Goal: Task Accomplishment & Management: Manage account settings

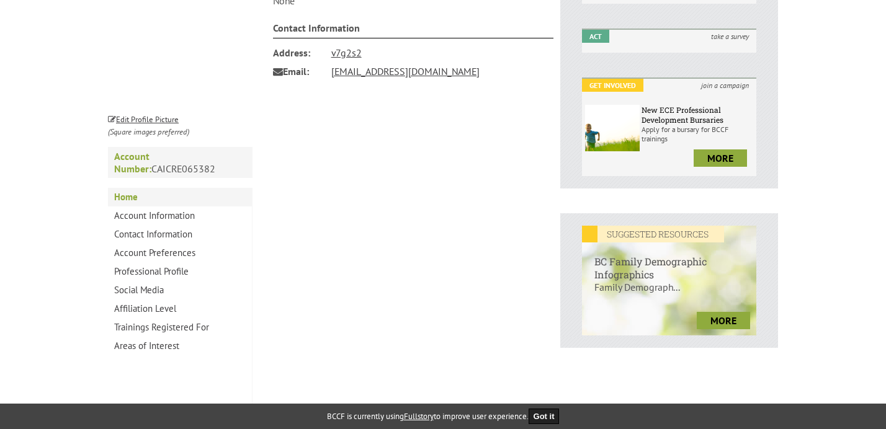
scroll to position [333, 0]
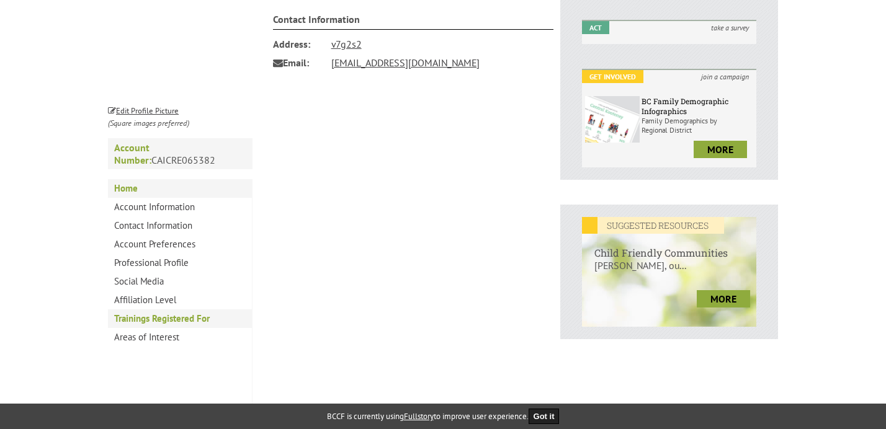
click at [177, 311] on link "Trainings Registered For" at bounding box center [180, 319] width 144 height 19
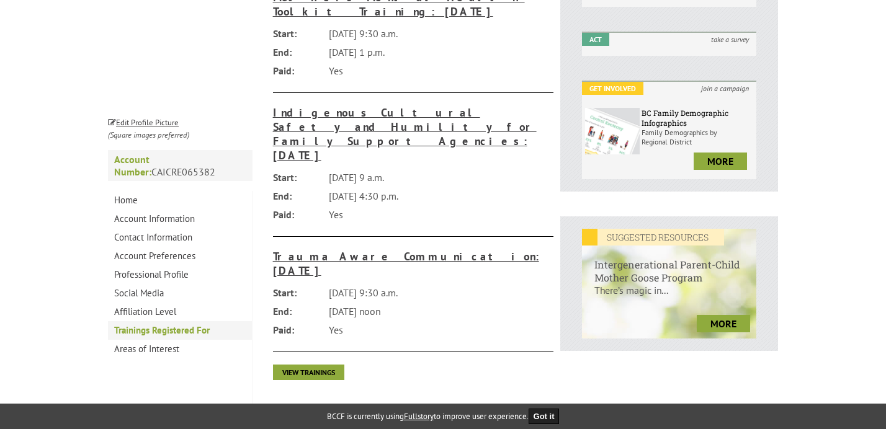
scroll to position [326, 0]
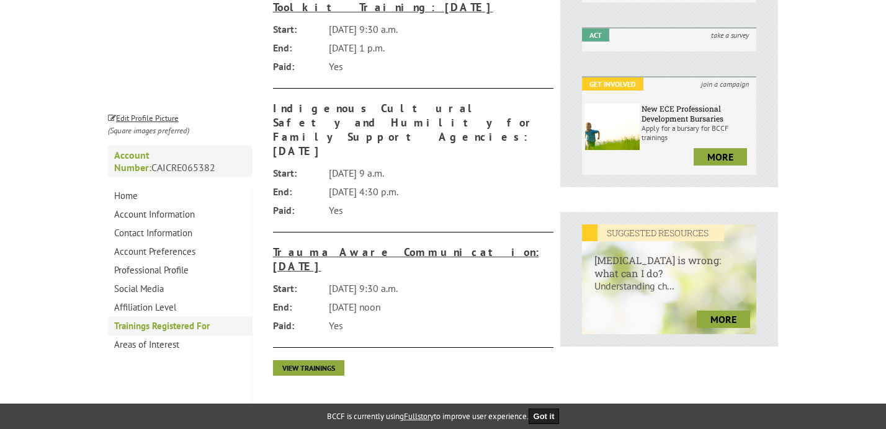
click at [420, 102] on h3 "Indigenous Cultural Safety and Humility for Family Support Agencies: [DATE]" at bounding box center [413, 129] width 281 height 57
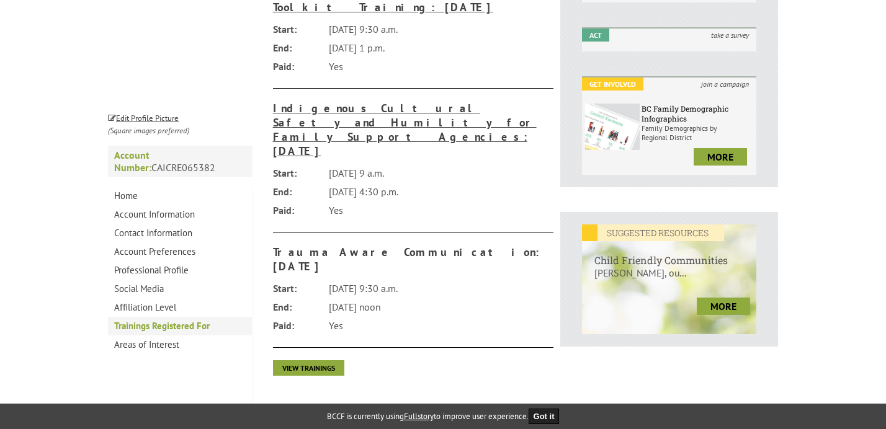
click at [386, 245] on h3 "Trauma Aware Communication: [DATE]" at bounding box center [413, 259] width 281 height 29
